Goal: Communication & Community: Share content

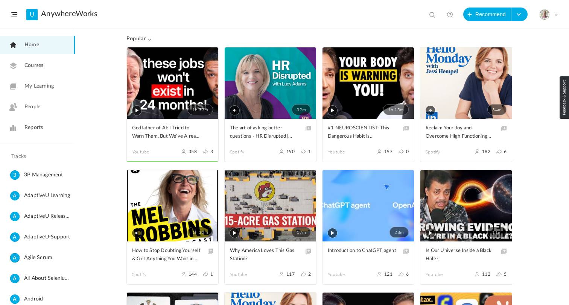
click at [433, 14] on span at bounding box center [433, 16] width 8 height 8
paste input "Former FBI Agent: If They Do This Please RUN! Narcissists Favourite Trick To Co…"
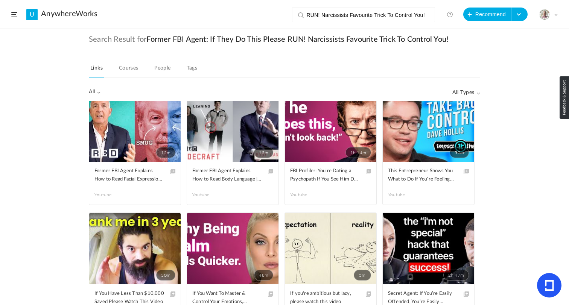
scroll to position [12, 0]
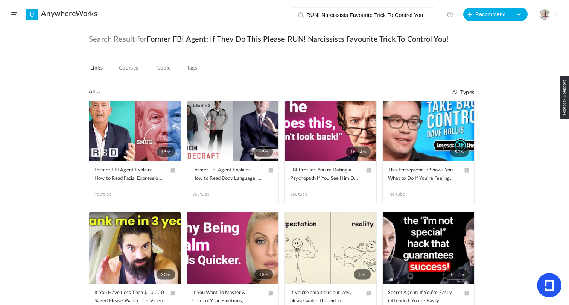
click at [319, 16] on input "Former FBI Agent: If They Do This Please RUN! Narcissists Favourite Trick To Co…" at bounding box center [364, 15] width 119 height 15
drag, startPoint x: 323, startPoint y: 16, endPoint x: 475, endPoint y: 21, distance: 152.0
click at [475, 21] on header "U AnywhereWorks Former FBI Agent: If They Do This Please RUN! Narcissists Favou…" at bounding box center [284, 14] width 569 height 29
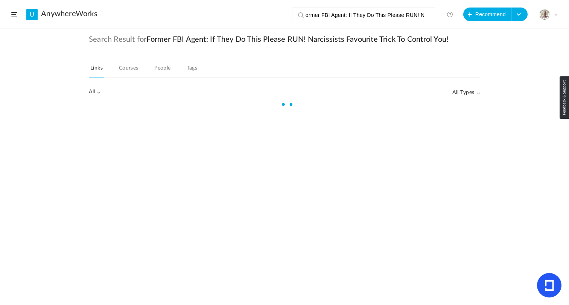
click at [342, 18] on input "Former FBI Agent: If They Do This Please RUN! N" at bounding box center [364, 15] width 119 height 15
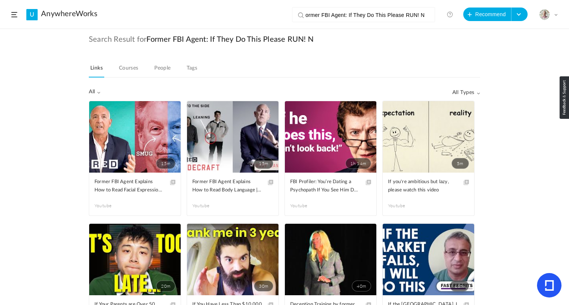
click at [342, 18] on input "Former FBI Agent: If They Do This Please RUN! N" at bounding box center [364, 15] width 119 height 15
click at [347, 18] on input "Former FBI Agent: If They Do This Please RUN! N" at bounding box center [364, 15] width 119 height 15
drag, startPoint x: 347, startPoint y: 18, endPoint x: 497, endPoint y: 86, distance: 164.9
click at [497, 86] on section "U AnywhereWorks Former FBI Agent: If They Do This Please RUN! N View all No res…" at bounding box center [284, 152] width 569 height 305
type input "Former FBI Agent:"
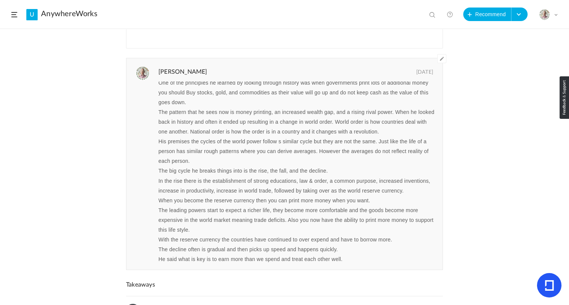
scroll to position [252, 0]
click at [210, 109] on p "The pattern that he sees now is money printing, an increased wealth gap, and a …" at bounding box center [297, 121] width 278 height 29
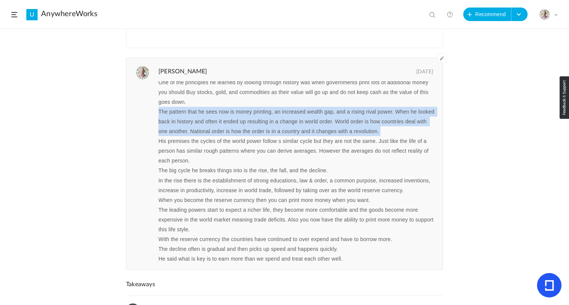
click at [210, 109] on p "The pattern that he sees now is money printing, an increased wealth gap, and a …" at bounding box center [297, 121] width 278 height 29
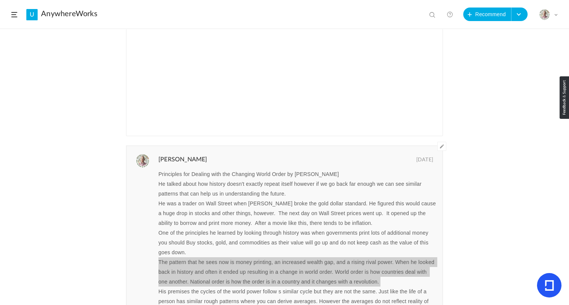
scroll to position [0, 0]
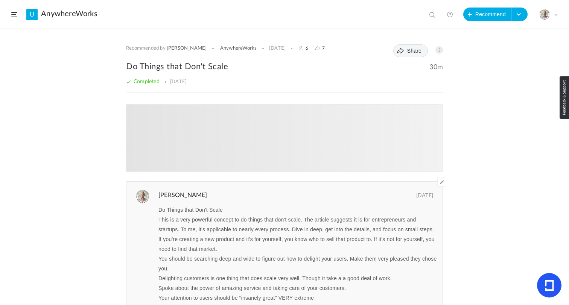
click at [410, 50] on span "Share" at bounding box center [414, 51] width 14 height 6
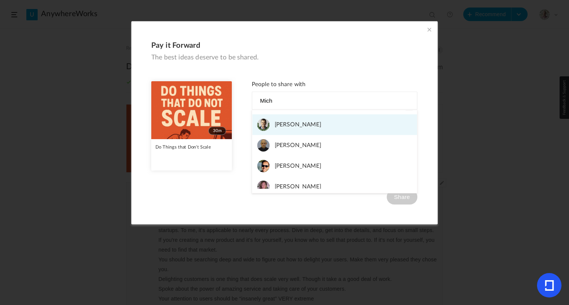
type input "Mich"
click at [318, 122] on link "Michael Payne" at bounding box center [334, 124] width 165 height 21
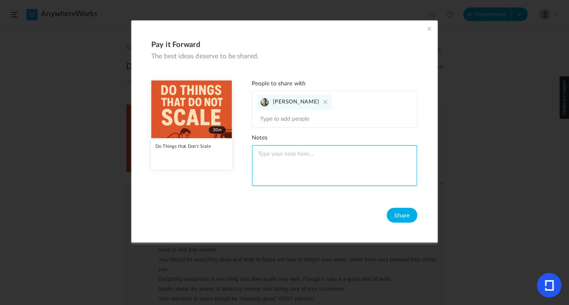
click at [284, 152] on textarea at bounding box center [334, 165] width 165 height 41
type textarea "I know you have completed this - I uploaded it again"
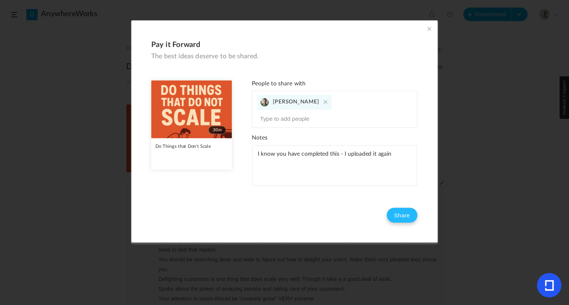
click at [400, 208] on button "Share" at bounding box center [401, 215] width 31 height 15
